Goal: Task Accomplishment & Management: Use online tool/utility

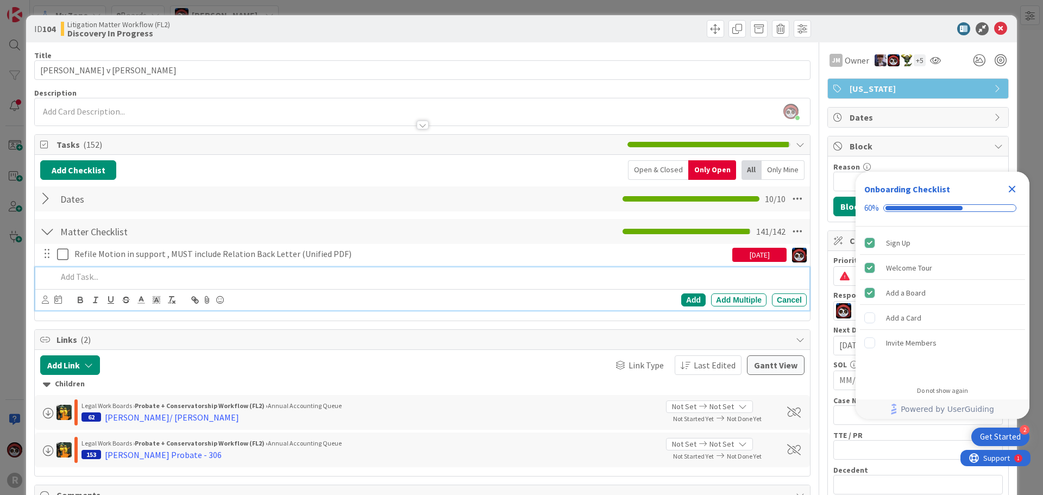
click at [112, 274] on p at bounding box center [430, 277] width 746 height 12
click at [283, 278] on p "Hearing (Motion - Attorney [PERSON_NAME], Costs and Disbursments)" at bounding box center [430, 277] width 746 height 12
click at [55, 277] on div "Hearing (Motion - Attorney [PERSON_NAME], Costs and Disbursments)" at bounding box center [430, 276] width 754 height 19
click at [264, 276] on p "Date of Hearing (Motion - Attorney [PERSON_NAME], Costs and Disbursments)" at bounding box center [430, 277] width 746 height 12
click at [45, 299] on icon at bounding box center [45, 300] width 7 height 8
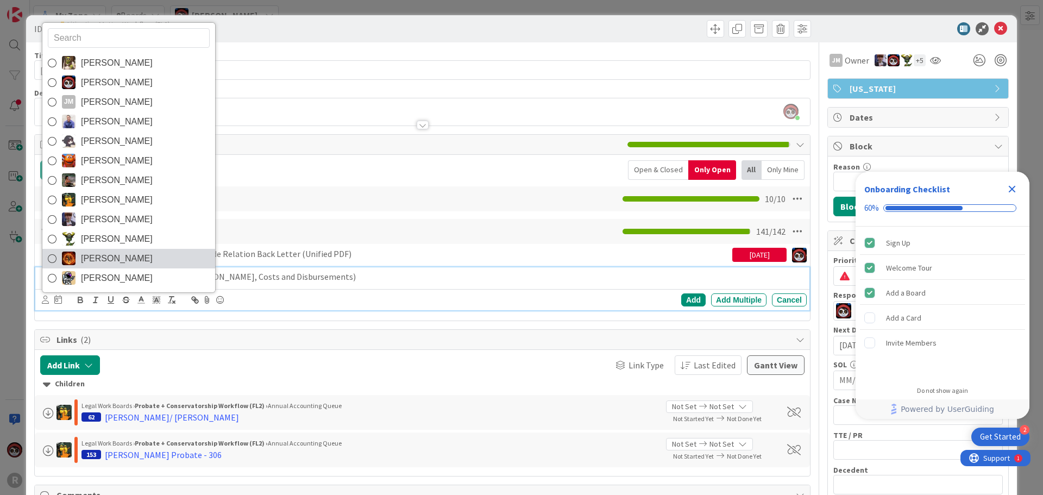
click at [116, 260] on span "[PERSON_NAME]" at bounding box center [117, 259] width 72 height 16
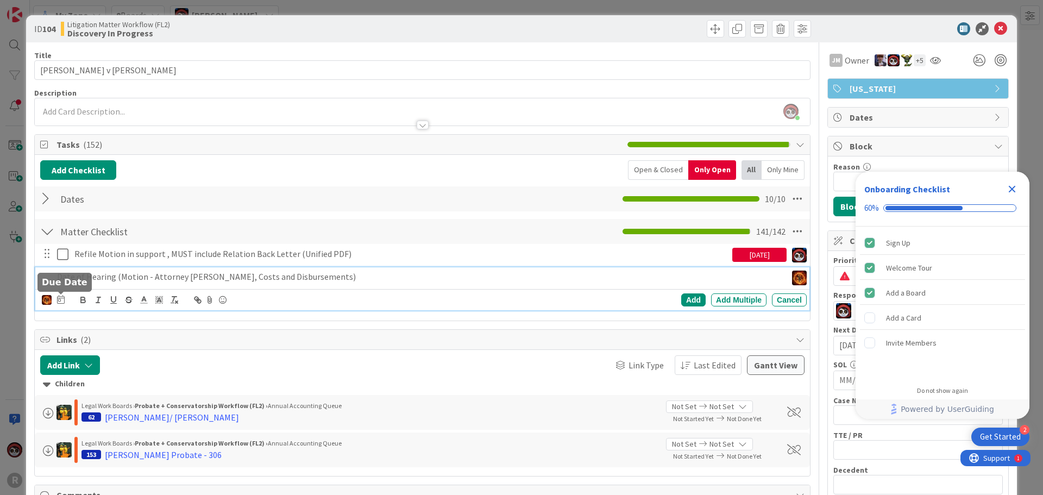
click at [61, 298] on icon at bounding box center [61, 299] width 8 height 9
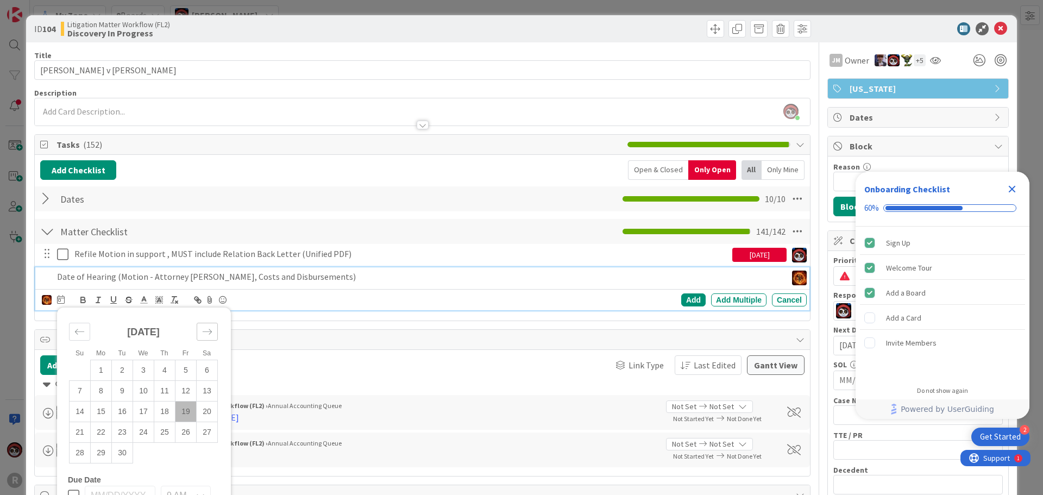
click at [205, 332] on icon "Move forward to switch to the next month." at bounding box center [207, 332] width 10 height 10
click at [120, 412] on td "14" at bounding box center [122, 411] width 21 height 21
type input "[DATE]"
click at [683, 298] on div "Add" at bounding box center [693, 299] width 24 height 13
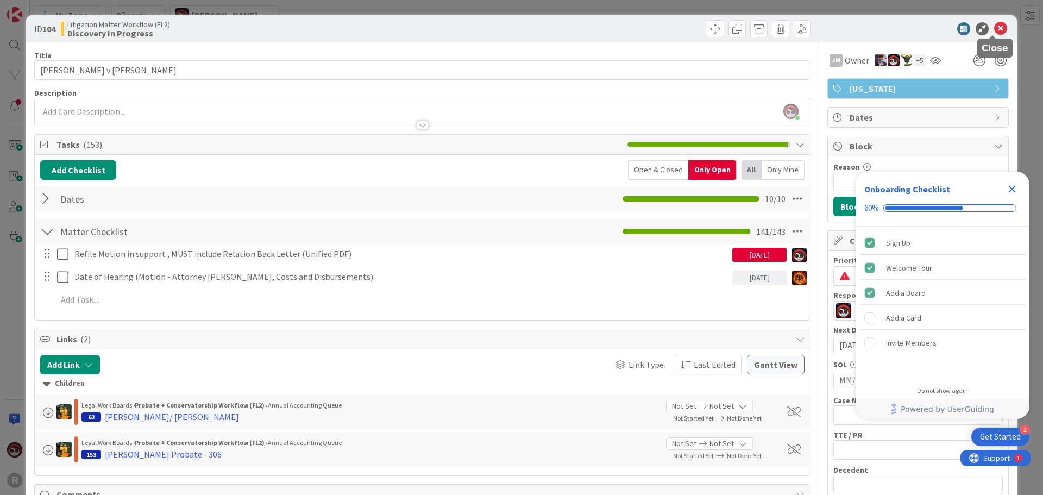
click at [995, 29] on icon at bounding box center [1001, 28] width 13 height 13
